Goal: Task Accomplishment & Management: Understand process/instructions

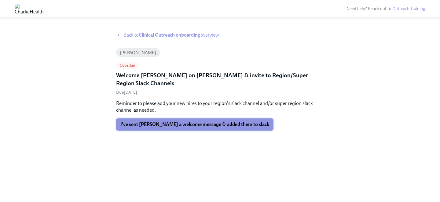
click at [226, 120] on button "I've sent [PERSON_NAME] a welcome message & added them to slack" at bounding box center [194, 125] width 157 height 12
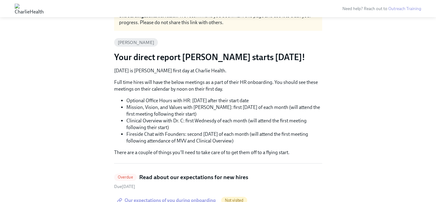
scroll to position [38, 0]
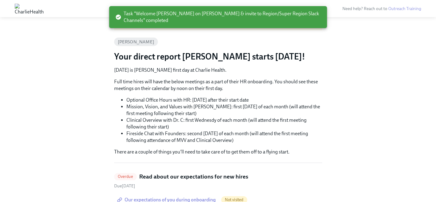
drag, startPoint x: 151, startPoint y: 106, endPoint x: 181, endPoint y: 130, distance: 38.3
click at [181, 130] on ul "Optional Office Hours with HR: [DATE] after their start date Mission, Vision, a…" at bounding box center [218, 120] width 208 height 47
drag, startPoint x: 174, startPoint y: 110, endPoint x: 193, endPoint y: 130, distance: 27.5
click at [193, 130] on ul "Optional Office Hours with HR: [DATE] after their start date Mission, Vision, a…" at bounding box center [218, 120] width 208 height 47
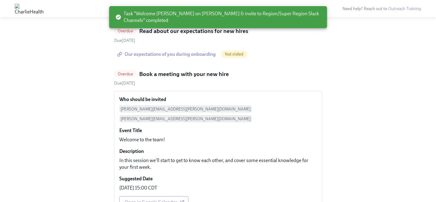
scroll to position [188, 0]
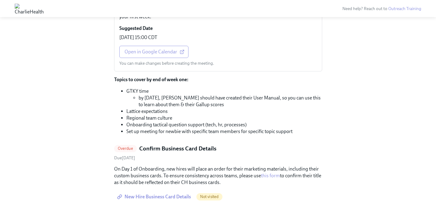
scroll to position [340, 0]
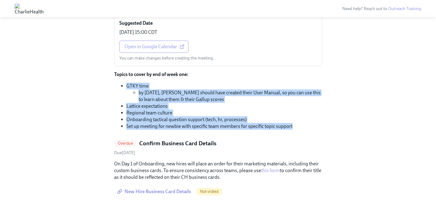
drag, startPoint x: 111, startPoint y: 76, endPoint x: 307, endPoint y: 114, distance: 200.1
click at [306, 116] on div "Hi [PERSON_NAME]! This is your personal task list for [PERSON_NAME] Clinical Ou…" at bounding box center [218, 133] width 416 height 882
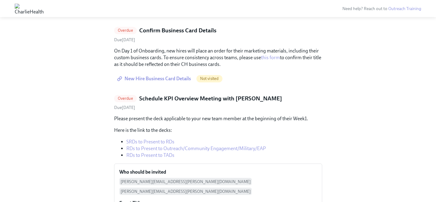
scroll to position [452, 0]
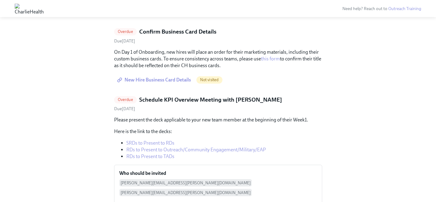
click at [378, 48] on div "Hi [PERSON_NAME]! This is your personal task list for [PERSON_NAME] Clinical Ou…" at bounding box center [218, 21] width 416 height 882
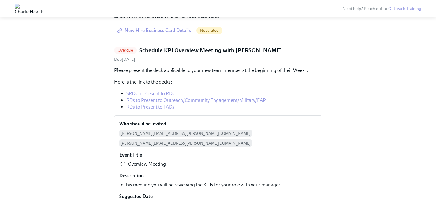
scroll to position [501, 0]
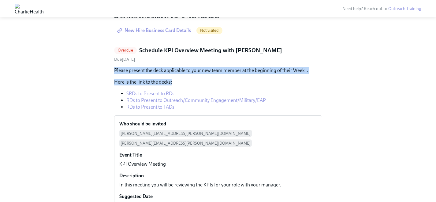
drag, startPoint x: 180, startPoint y: 57, endPoint x: 193, endPoint y: 71, distance: 19.0
click at [193, 71] on div "Please present the deck applicable to your new team member at the beginning of …" at bounding box center [218, 88] width 208 height 43
click at [193, 79] on p "Here is the link to the decks:" at bounding box center [218, 82] width 208 height 7
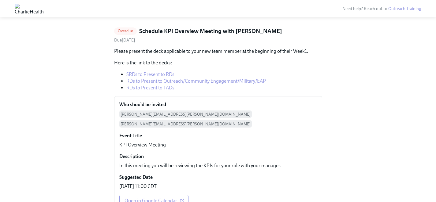
scroll to position [533, 0]
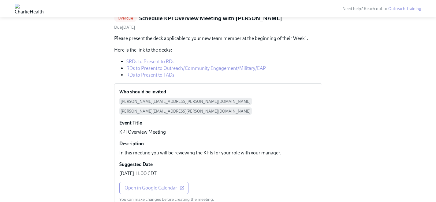
click at [175, 65] on link "RDs to Present to Outreach/Community Engagement/Military/EAP" at bounding box center [195, 68] width 139 height 6
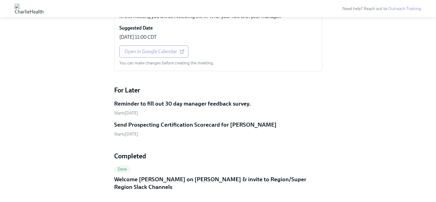
scroll to position [676, 0]
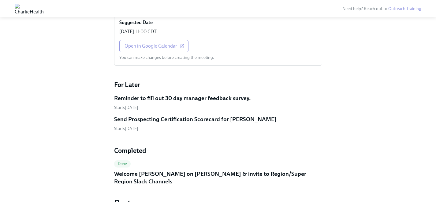
drag, startPoint x: 206, startPoint y: 68, endPoint x: 256, endPoint y: 88, distance: 53.6
click at [254, 88] on div "For Later Reminder to fill out 30 day manager feedback survey. Starts [DATE] Se…" at bounding box center [218, 105] width 208 height 51
click at [259, 105] on div "Starts [DATE]" at bounding box center [218, 108] width 208 height 6
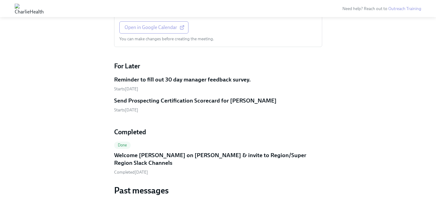
scroll to position [695, 0]
